Goal: Communication & Community: Answer question/provide support

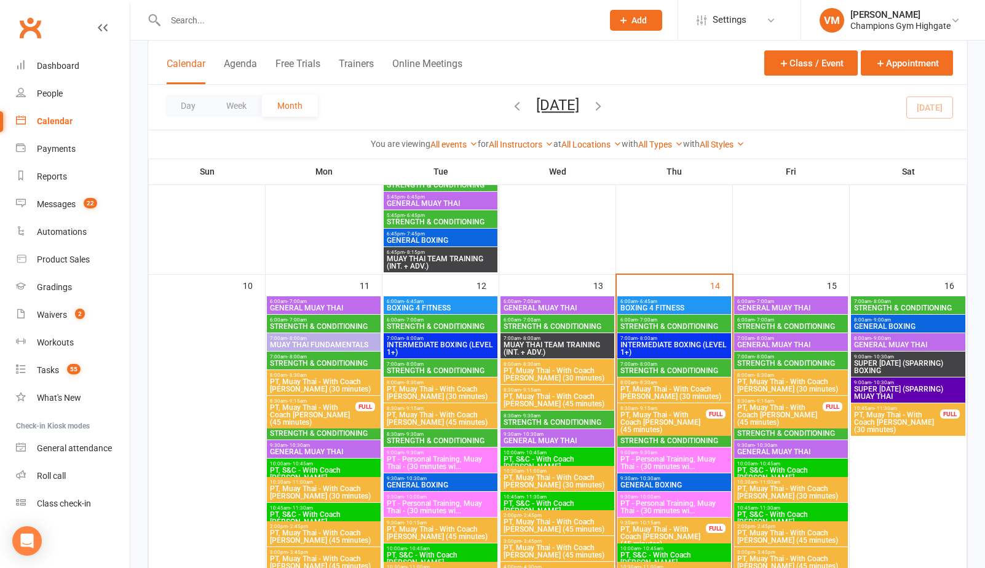
click at [687, 365] on span "7:00am - 8:00am" at bounding box center [674, 365] width 109 height 6
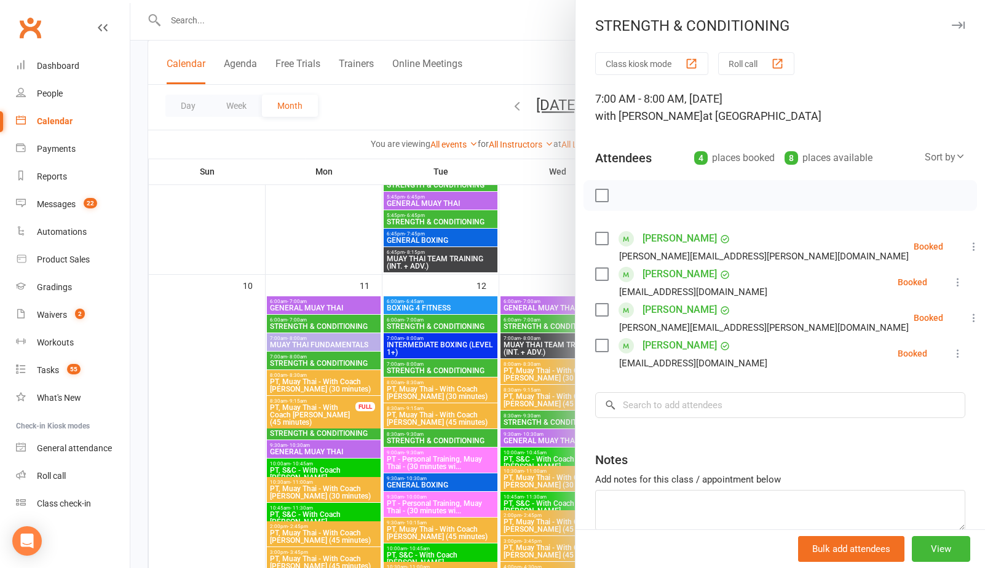
click at [600, 350] on label at bounding box center [601, 345] width 12 height 12
click at [628, 189] on icon "button" at bounding box center [629, 196] width 14 height 14
click at [603, 347] on label at bounding box center [601, 345] width 12 height 12
click at [600, 344] on label at bounding box center [601, 345] width 12 height 12
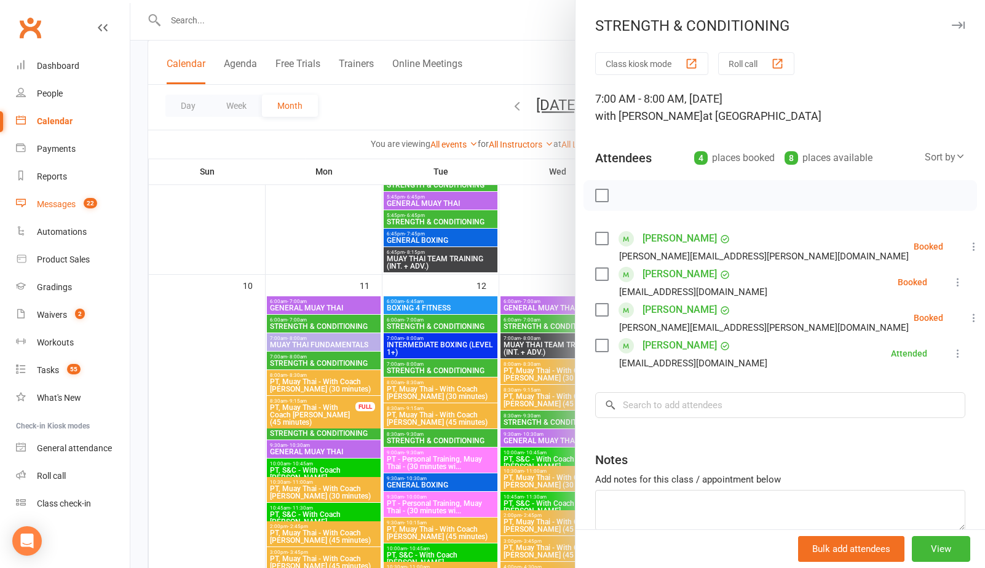
click at [58, 207] on div "Messages" at bounding box center [56, 204] width 39 height 10
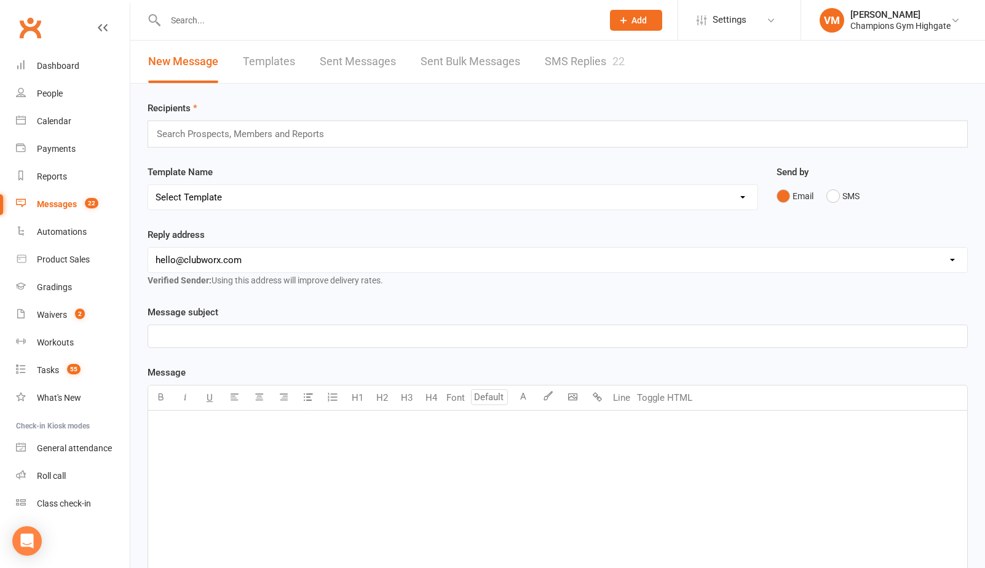
click at [601, 57] on link "SMS Replies 22" at bounding box center [585, 62] width 80 height 42
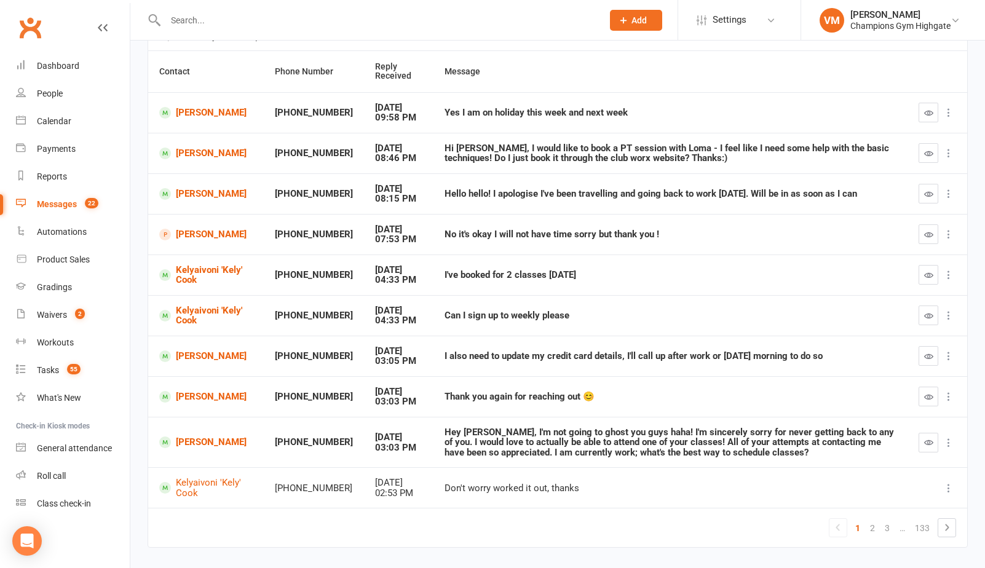
scroll to position [141, 0]
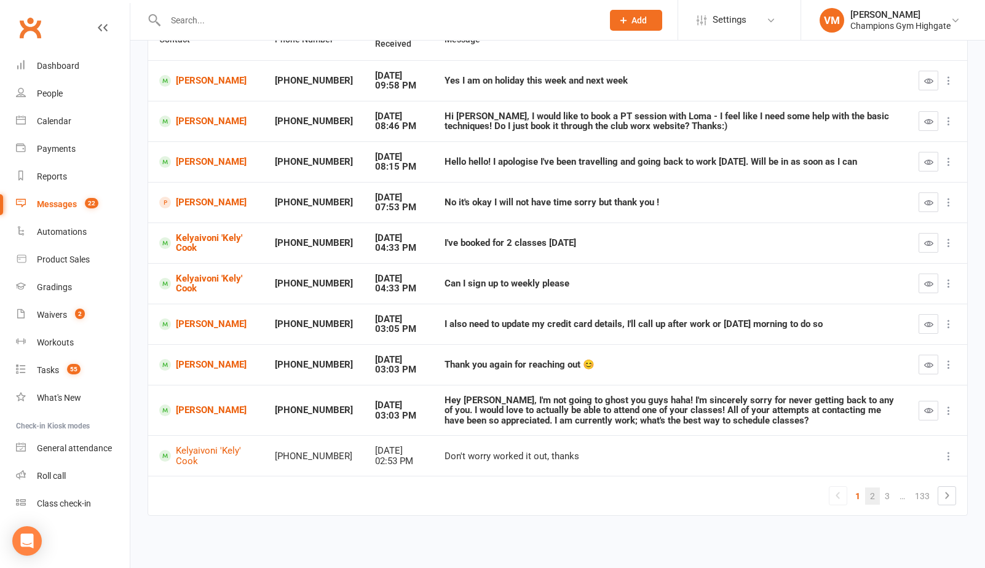
click at [876, 494] on link "2" at bounding box center [872, 496] width 15 height 17
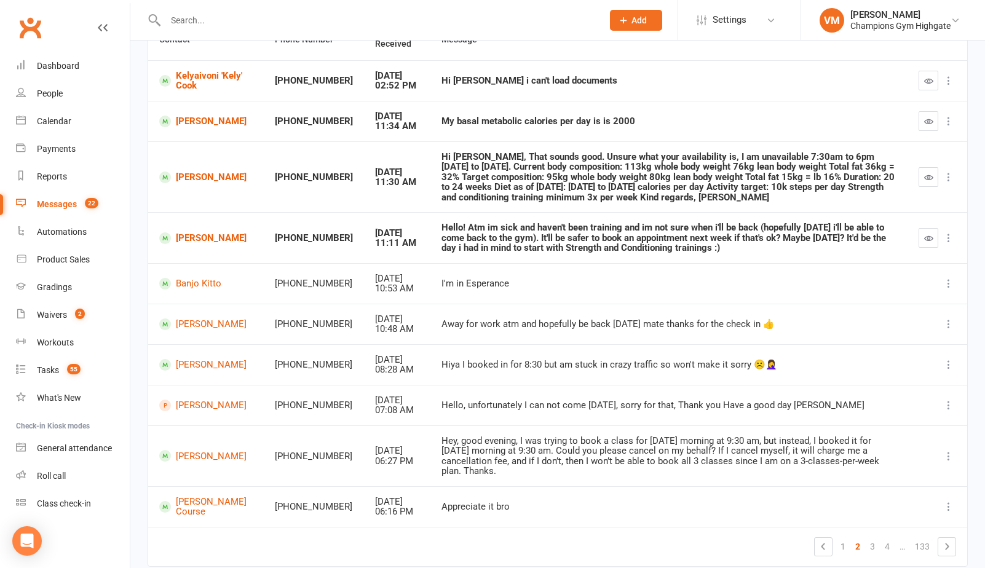
scroll to position [113, 0]
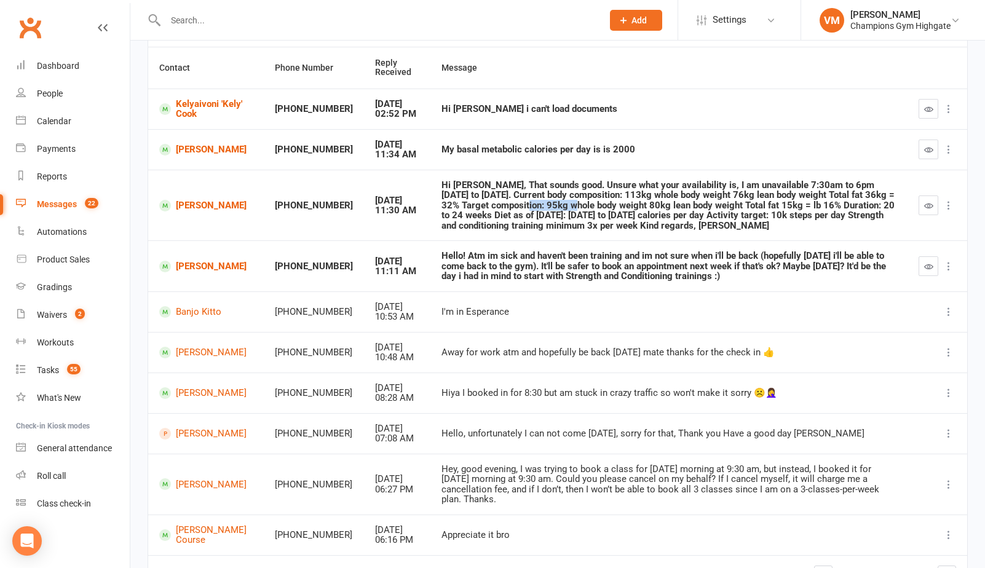
drag, startPoint x: 473, startPoint y: 208, endPoint x: 524, endPoint y: 207, distance: 50.4
click at [524, 207] on div "Hi [PERSON_NAME], That sounds good. Unsure what your availability is, I am unav…" at bounding box center [669, 205] width 455 height 51
click at [561, 221] on div "Hi [PERSON_NAME], That sounds good. Unsure what your availability is, I am unav…" at bounding box center [669, 205] width 455 height 51
drag, startPoint x: 454, startPoint y: 212, endPoint x: 472, endPoint y: 212, distance: 17.2
click at [459, 212] on div "Hi [PERSON_NAME], That sounds good. Unsure what your availability is, I am unav…" at bounding box center [669, 205] width 455 height 51
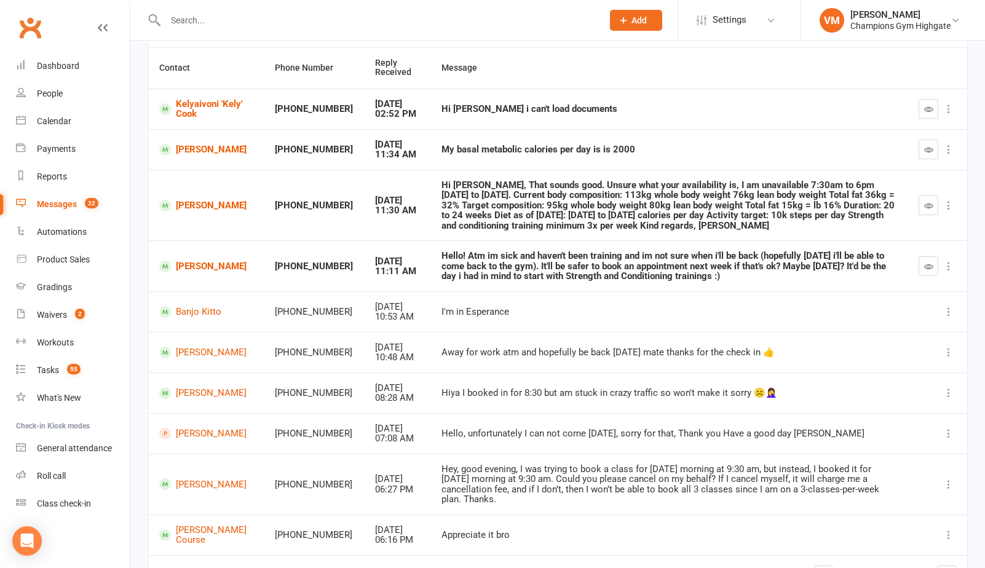
drag, startPoint x: 483, startPoint y: 215, endPoint x: 523, endPoint y: 215, distance: 40.0
click at [488, 215] on div "Hi [PERSON_NAME], That sounds good. Unsure what your availability is, I am unav…" at bounding box center [669, 205] width 455 height 51
click at [542, 218] on div "Hi [PERSON_NAME], That sounds good. Unsure what your availability is, I am unav…" at bounding box center [669, 205] width 455 height 51
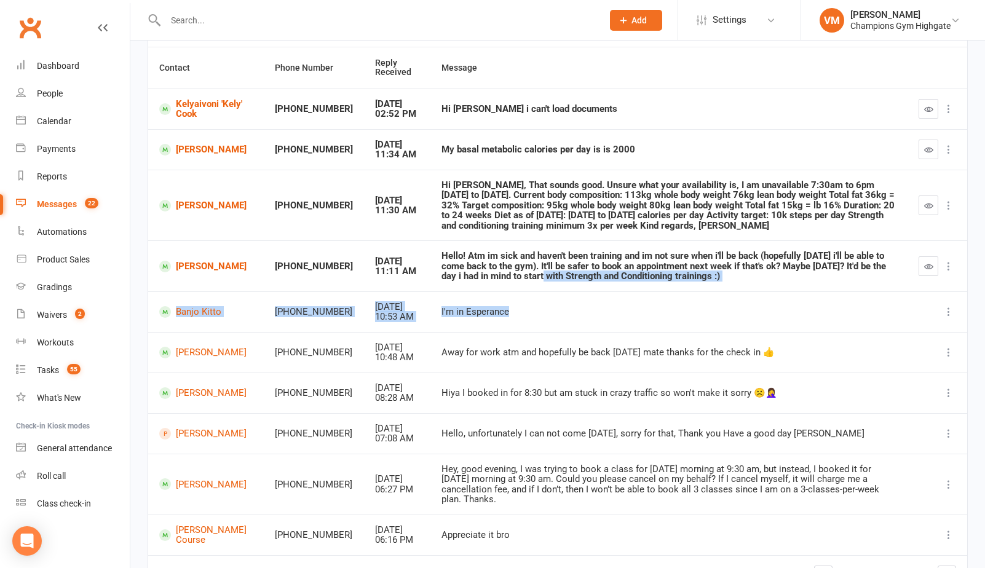
drag, startPoint x: 491, startPoint y: 278, endPoint x: 651, endPoint y: 317, distance: 165.1
click at [647, 317] on tbody "Kelyaivoni 'Kely' Cook +61472720621 [DATE] 02:52 PM Hi [PERSON_NAME] i can't lo…" at bounding box center [557, 322] width 819 height 467
click at [636, 272] on div "Hello! Atm im sick and haven't been training and im not sure when i'll be back …" at bounding box center [669, 266] width 455 height 31
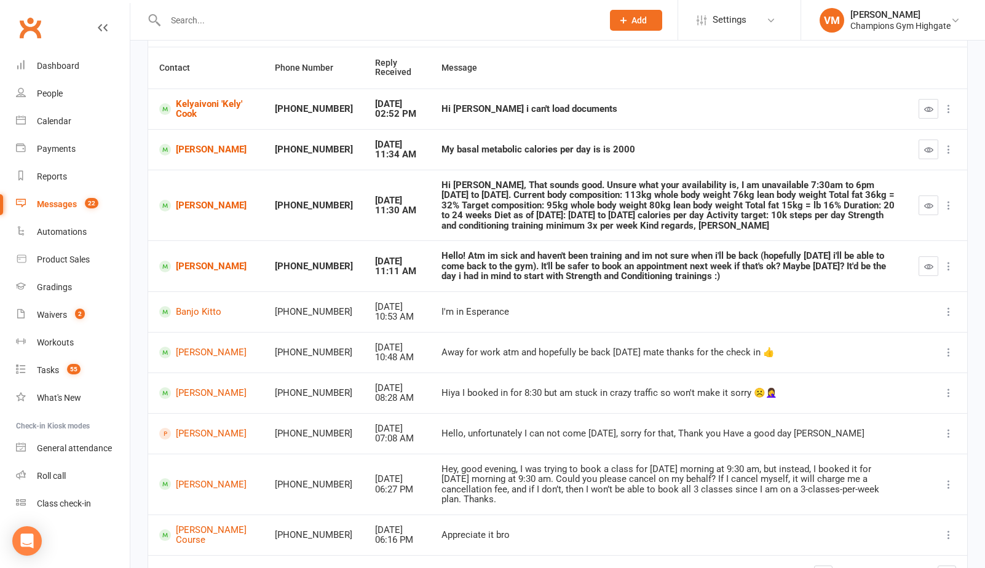
click at [555, 149] on div "My basal metabolic calories per day is is 2000" at bounding box center [669, 150] width 455 height 10
click at [561, 151] on div "My basal metabolic calories per day is is 2000" at bounding box center [669, 150] width 455 height 10
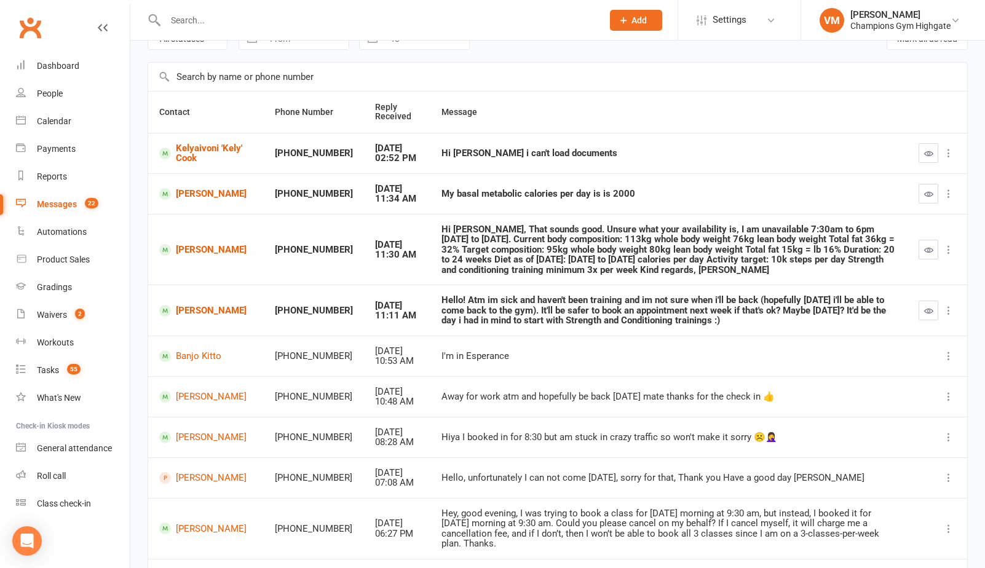
scroll to position [55, 0]
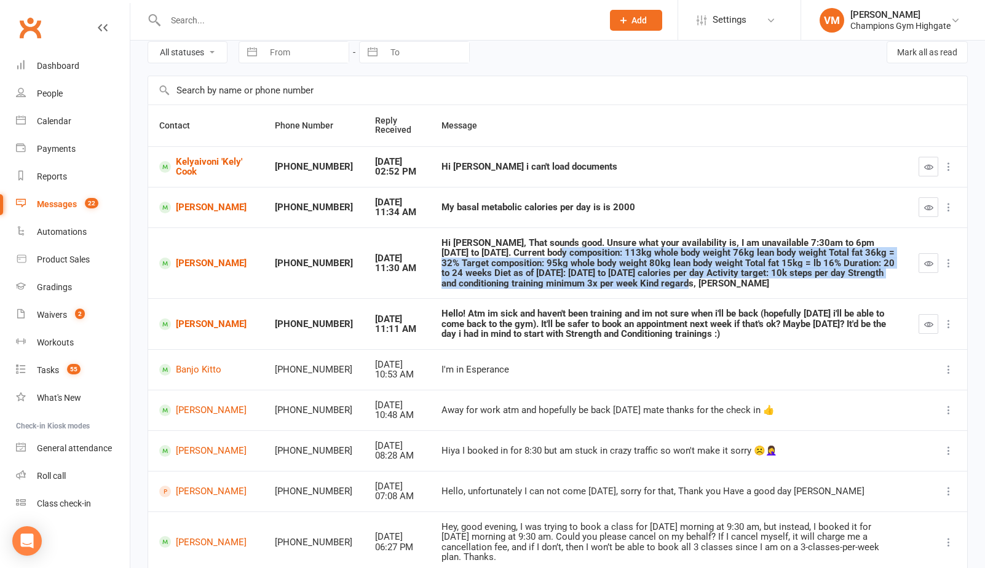
drag, startPoint x: 599, startPoint y: 283, endPoint x: 491, endPoint y: 251, distance: 112.8
click at [491, 253] on div "Hi [PERSON_NAME], That sounds good. Unsure what your availability is, I am unav…" at bounding box center [669, 263] width 455 height 51
click at [499, 263] on div "Hi [PERSON_NAME], That sounds good. Unsure what your availability is, I am unav…" at bounding box center [669, 263] width 455 height 51
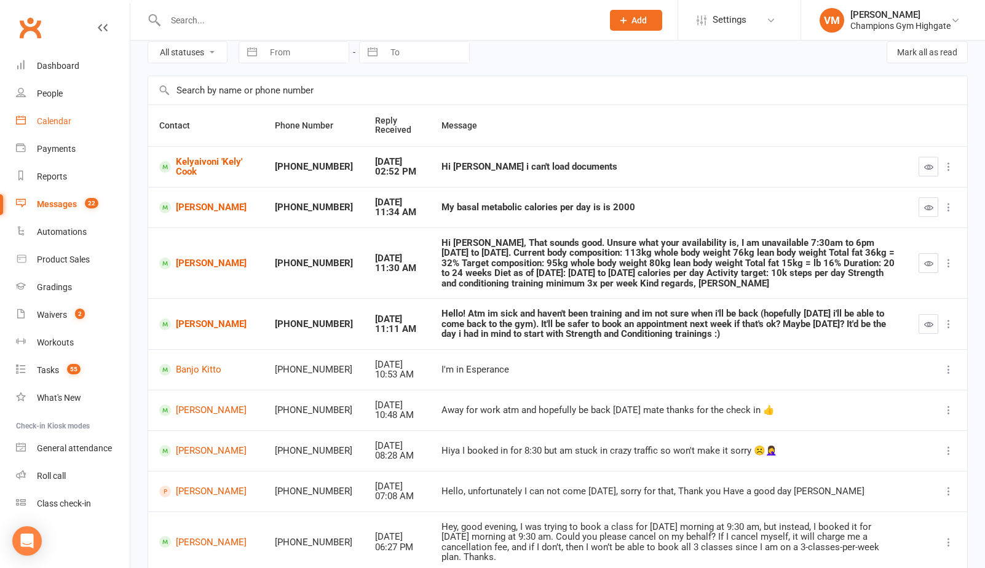
click at [63, 125] on div "Calendar" at bounding box center [54, 121] width 34 height 10
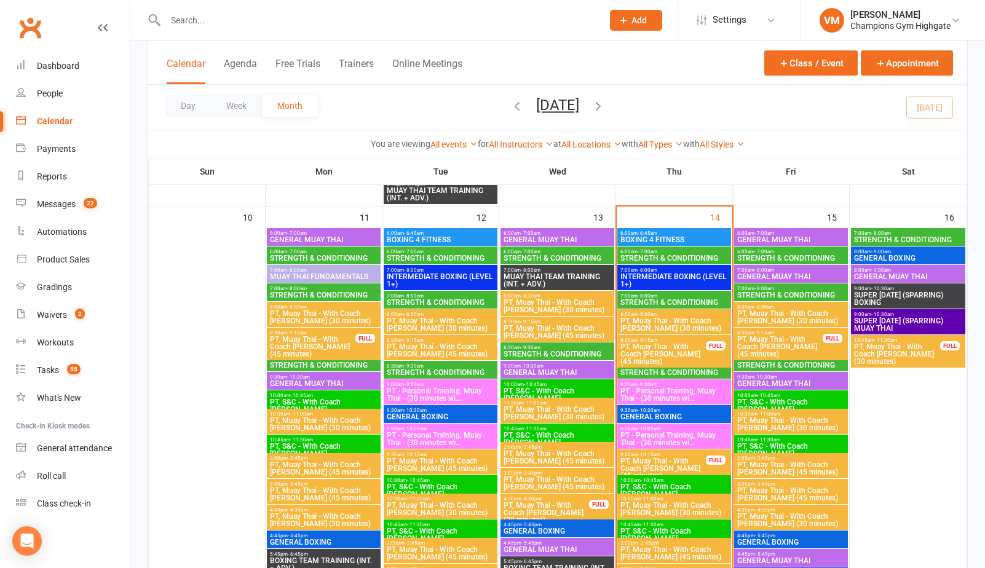
scroll to position [1109, 0]
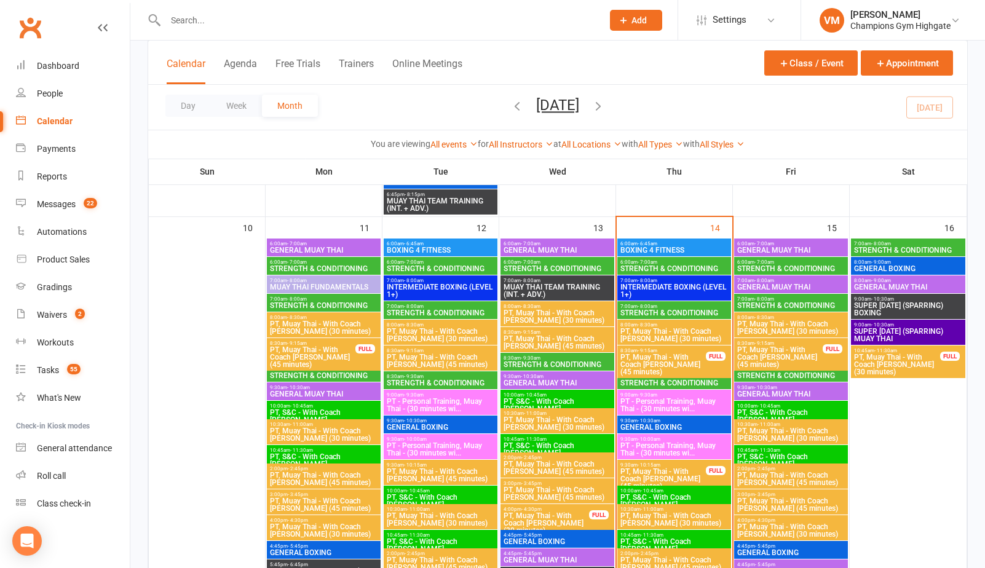
click at [684, 304] on span "7:00am - 8:00am" at bounding box center [674, 307] width 109 height 6
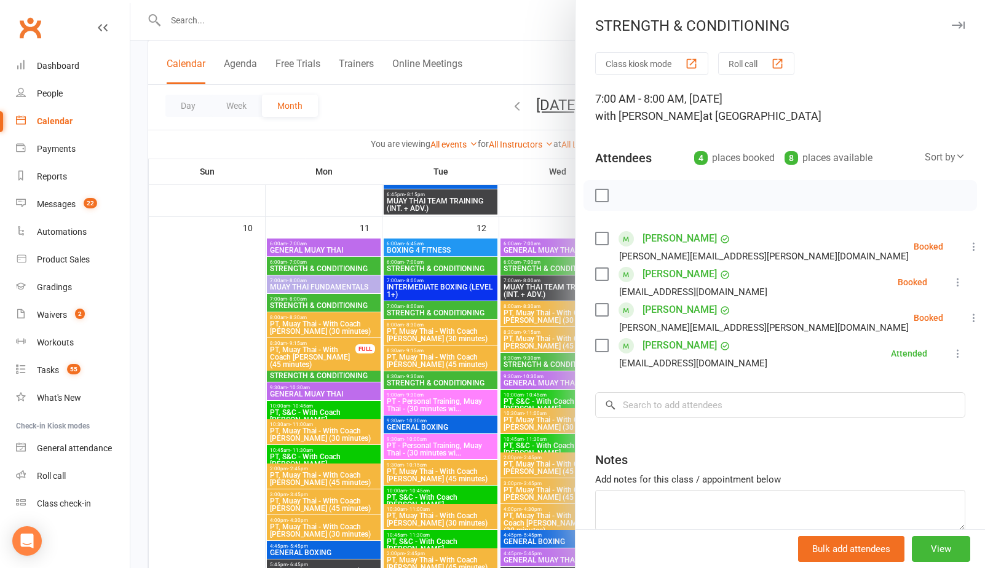
click at [600, 274] on label at bounding box center [601, 274] width 12 height 12
click at [632, 196] on icon "button" at bounding box center [629, 196] width 14 height 14
click at [608, 276] on label at bounding box center [601, 274] width 12 height 12
click at [604, 237] on label at bounding box center [601, 238] width 12 height 12
click at [599, 312] on label at bounding box center [601, 310] width 12 height 12
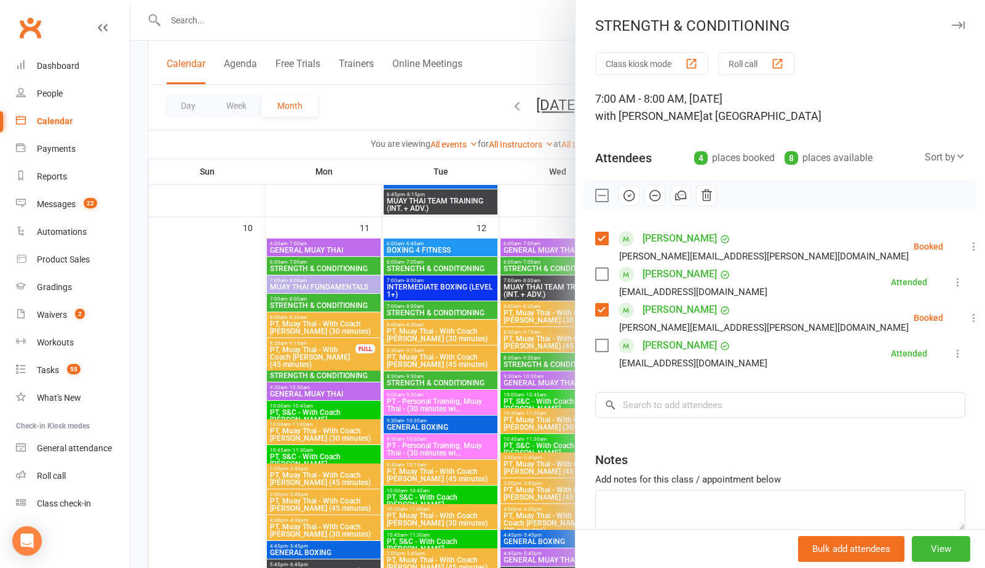
click at [632, 196] on icon "button" at bounding box center [629, 196] width 14 height 14
click at [607, 235] on label at bounding box center [601, 238] width 12 height 12
click at [598, 309] on label at bounding box center [601, 310] width 12 height 12
click at [501, 55] on div at bounding box center [557, 284] width 855 height 568
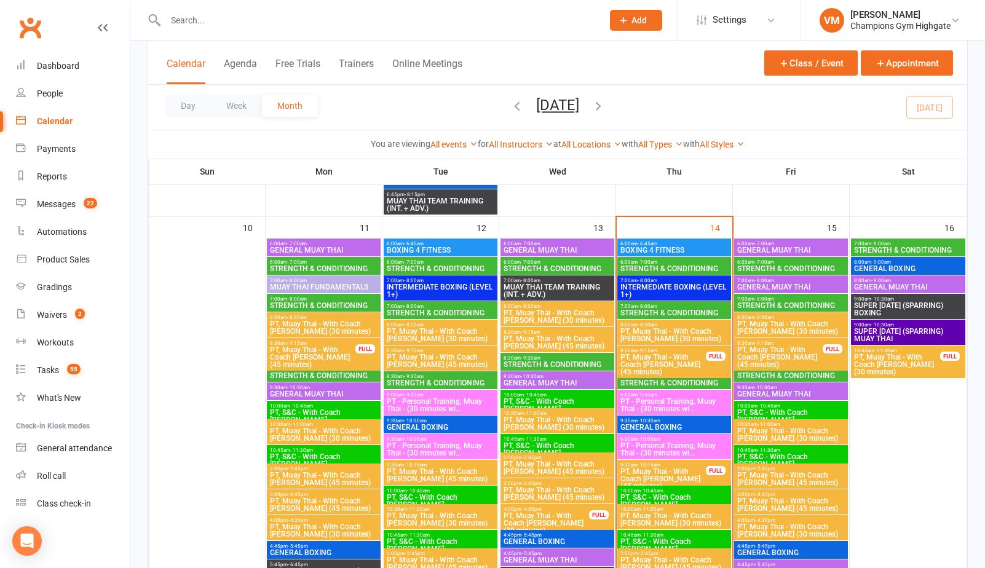
click at [674, 309] on span "STRENGTH & CONDITIONING" at bounding box center [674, 312] width 109 height 7
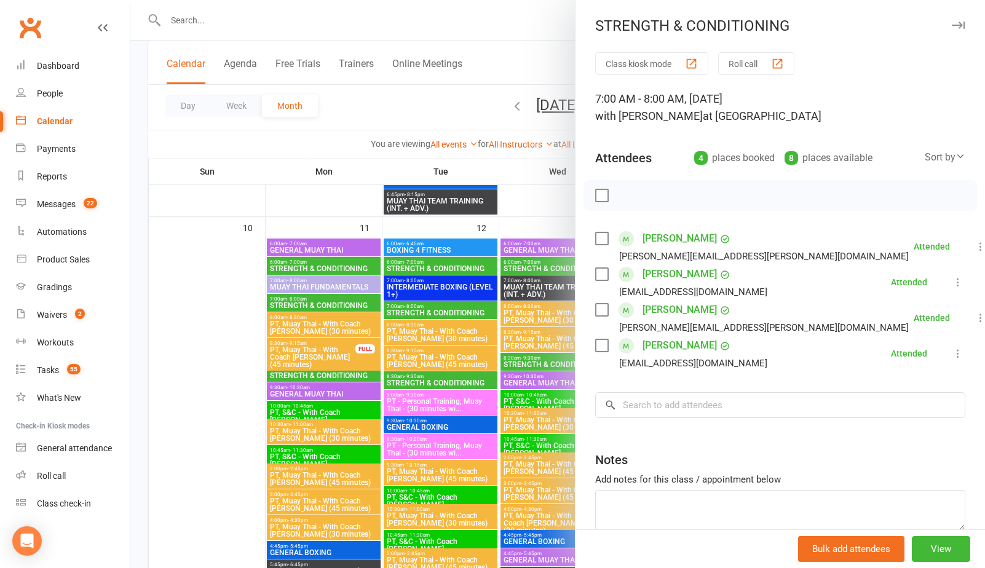
click at [493, 61] on div at bounding box center [557, 284] width 855 height 568
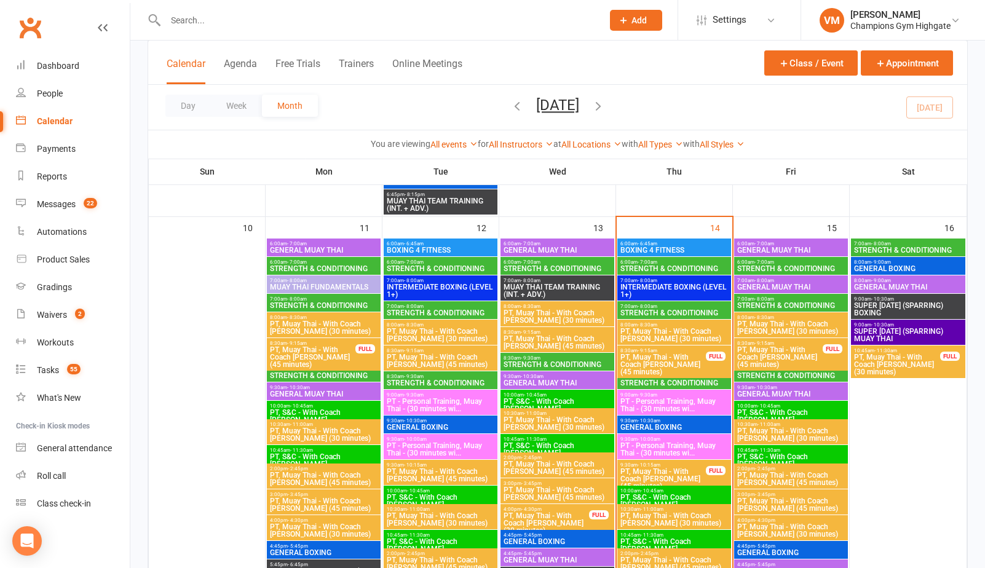
click at [655, 374] on span "- 9:30am" at bounding box center [648, 377] width 20 height 6
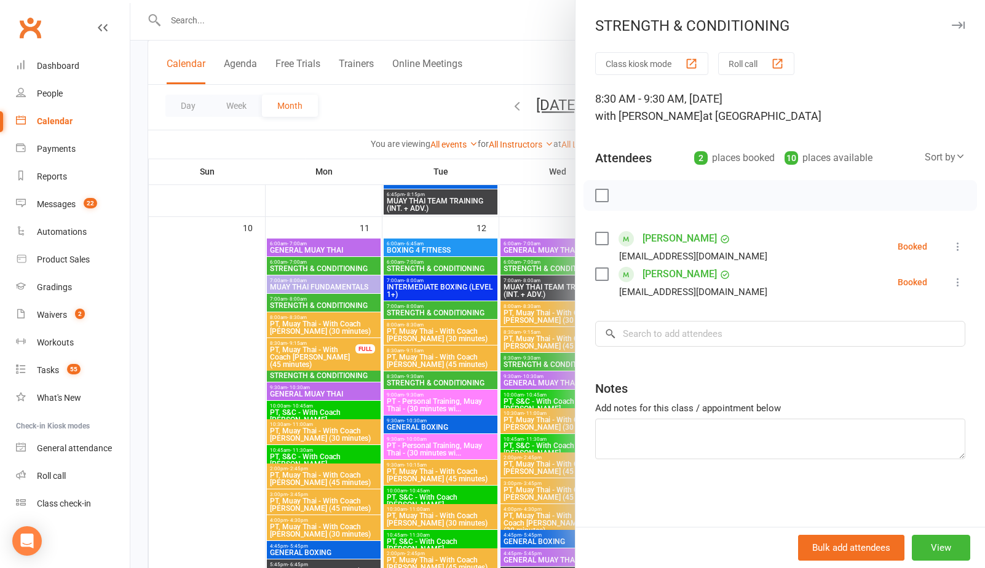
click at [509, 69] on div at bounding box center [557, 284] width 855 height 568
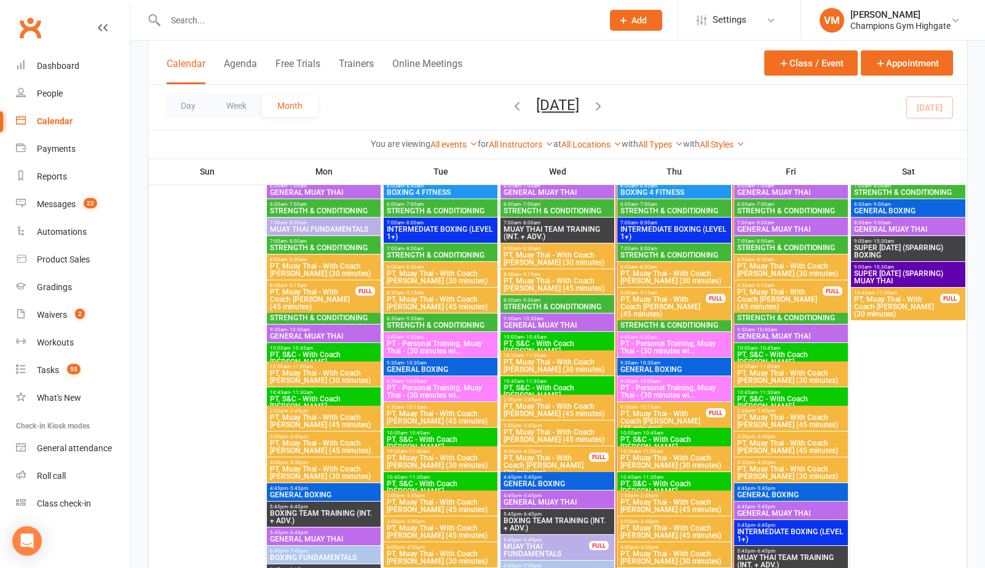
scroll to position [1165, 0]
